Goal: Task Accomplishment & Management: Manage account settings

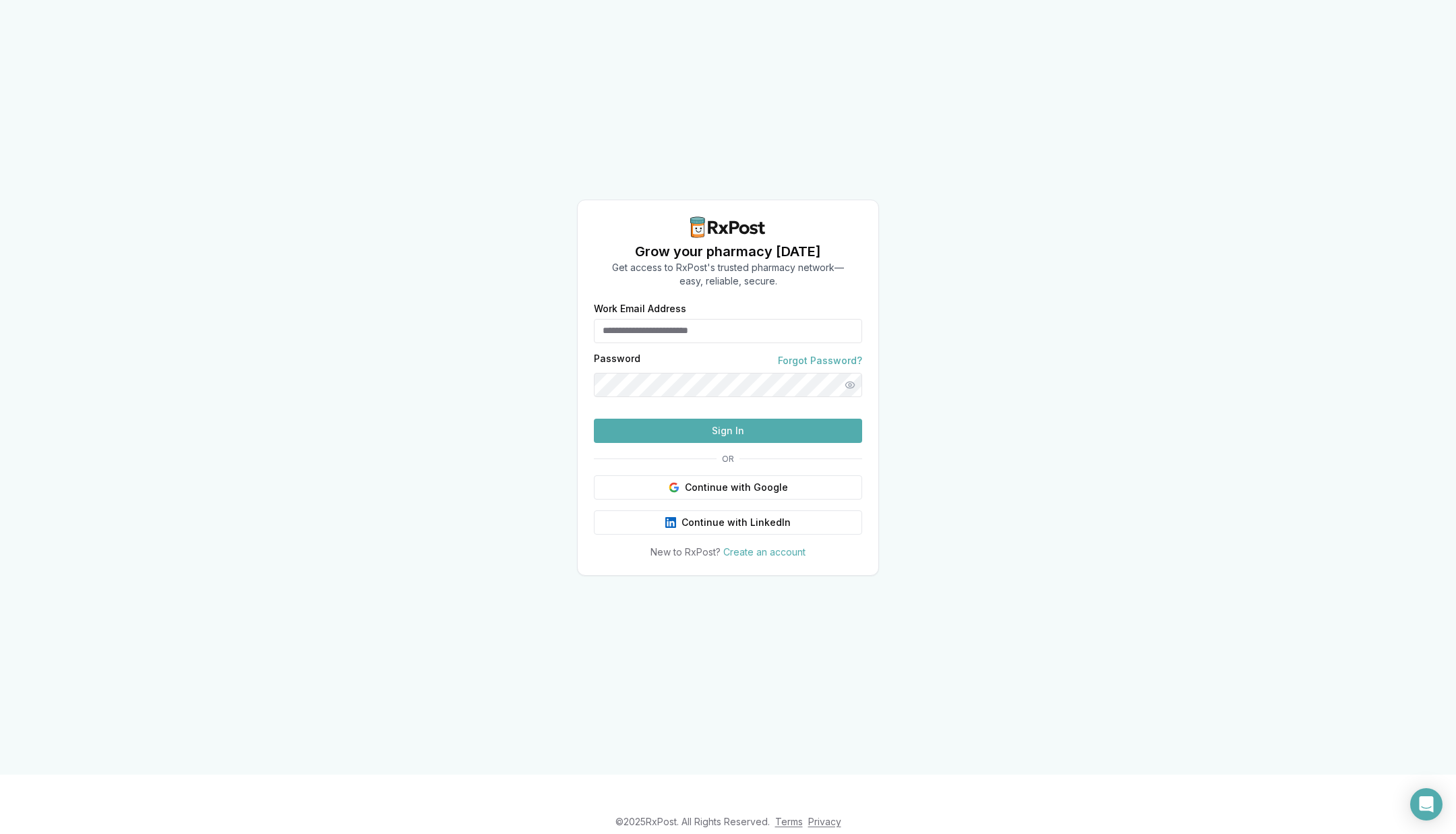
type input "**********"
click at [730, 443] on button "Sign In" at bounding box center [728, 431] width 268 height 24
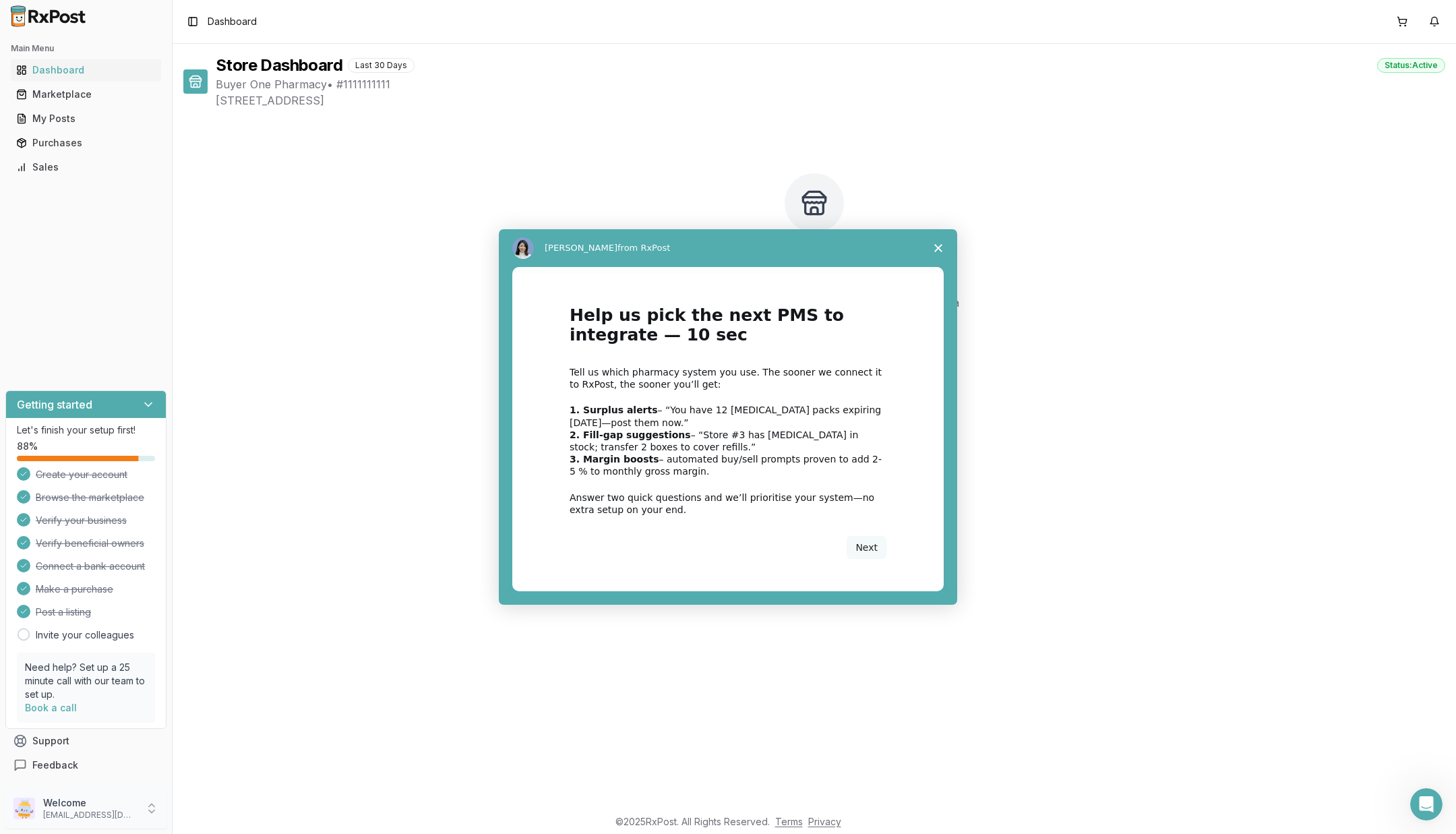
click at [107, 801] on div "Intercom messenger" at bounding box center [728, 417] width 1456 height 834
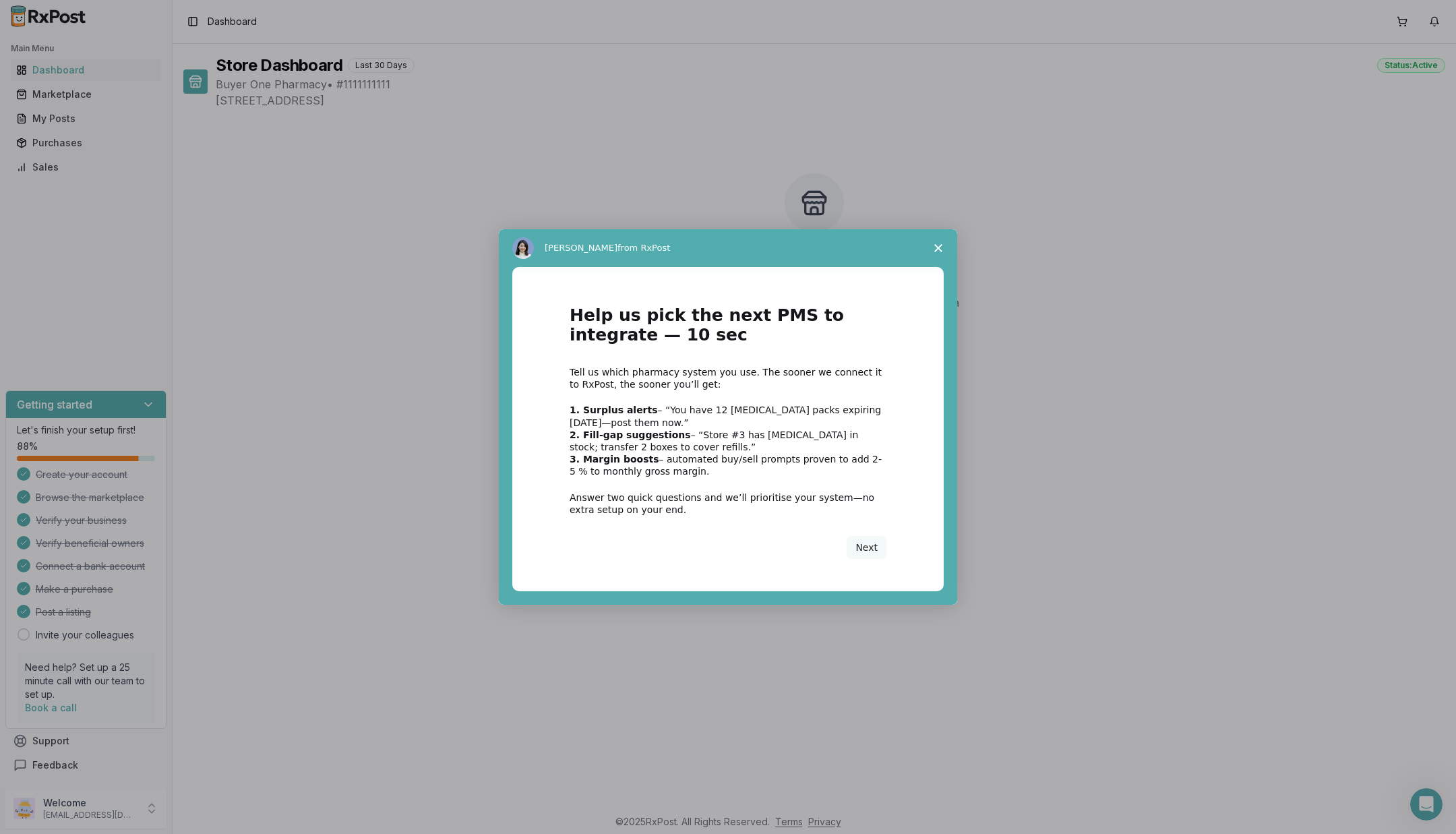
click at [941, 249] on icon "Close survey" at bounding box center [938, 248] width 8 height 8
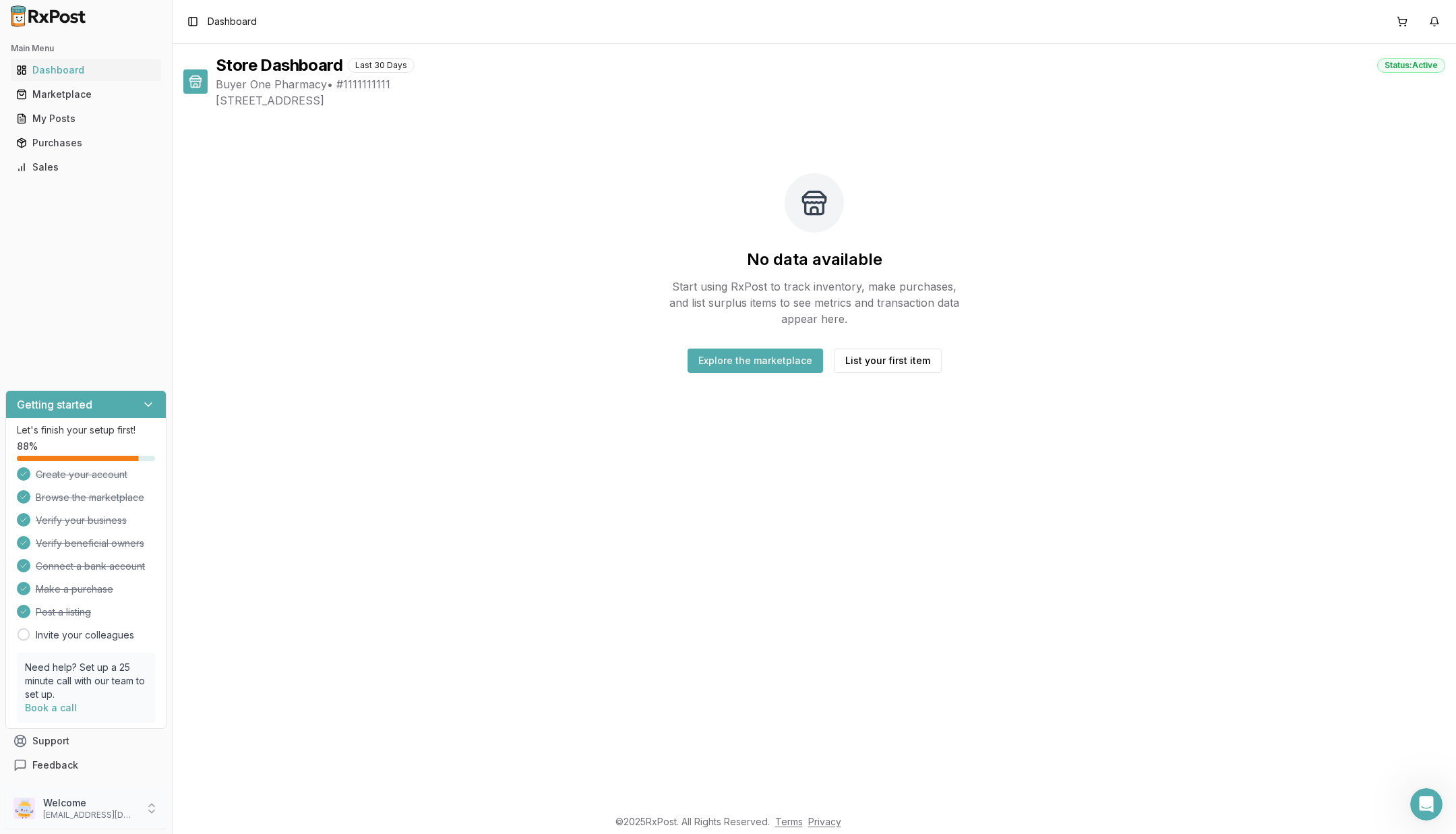
click at [124, 814] on p "[EMAIL_ADDRESS][DOMAIN_NAME]" at bounding box center [90, 815] width 94 height 10
click at [273, 764] on span "Team Members" at bounding box center [244, 768] width 128 height 14
